Goal: Navigation & Orientation: Find specific page/section

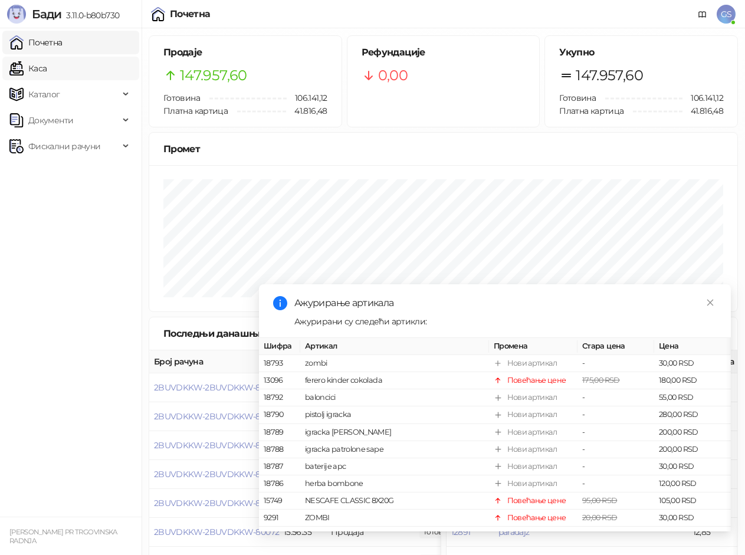
click at [47, 64] on link "Каса" at bounding box center [27, 69] width 37 height 24
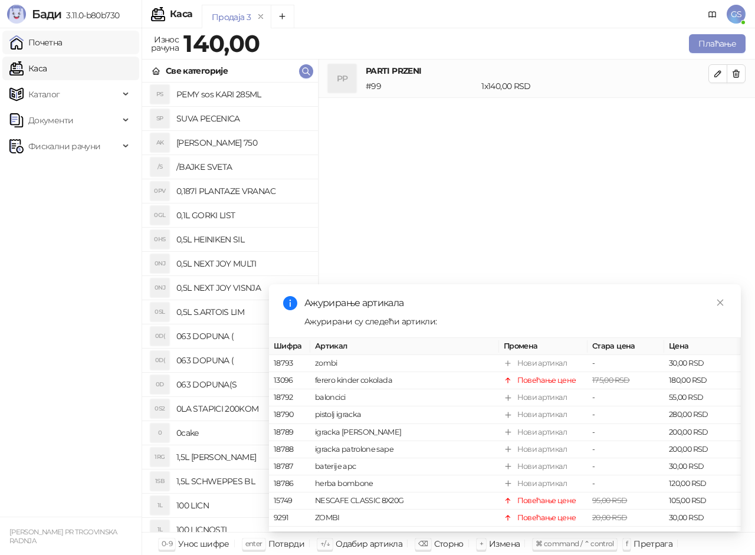
click at [63, 44] on link "Почетна" at bounding box center [35, 43] width 53 height 24
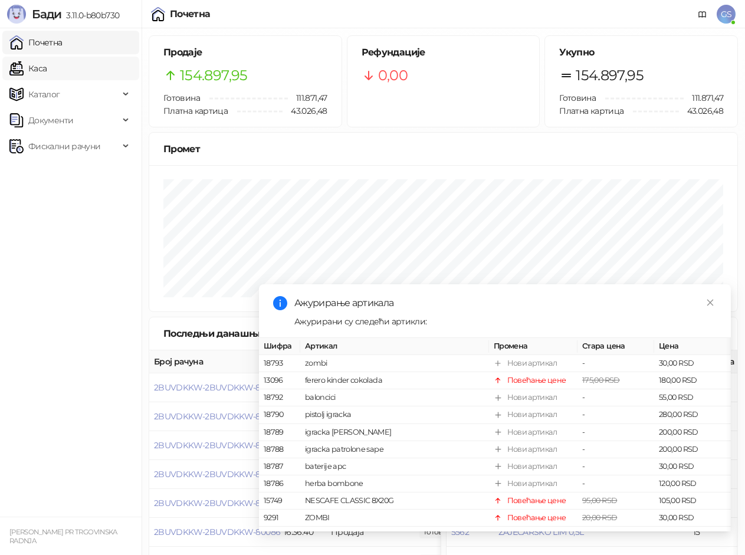
click at [47, 66] on link "Каса" at bounding box center [27, 69] width 37 height 24
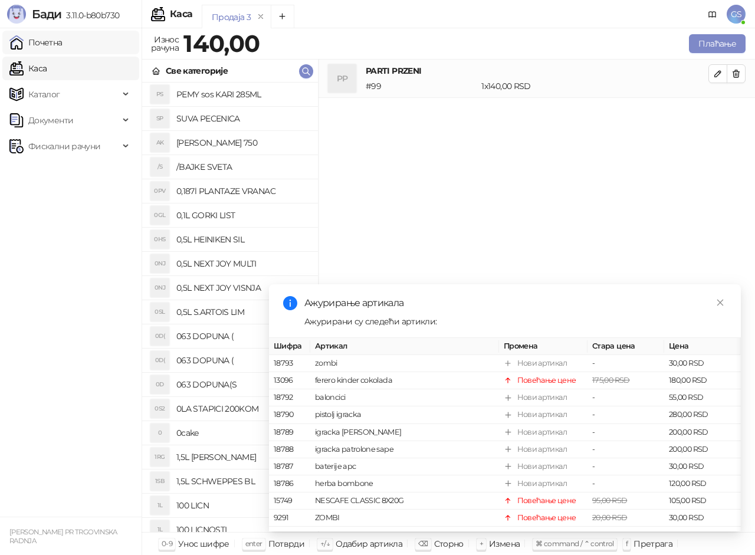
click at [63, 42] on link "Почетна" at bounding box center [35, 43] width 53 height 24
